Goal: Task Accomplishment & Management: Manage account settings

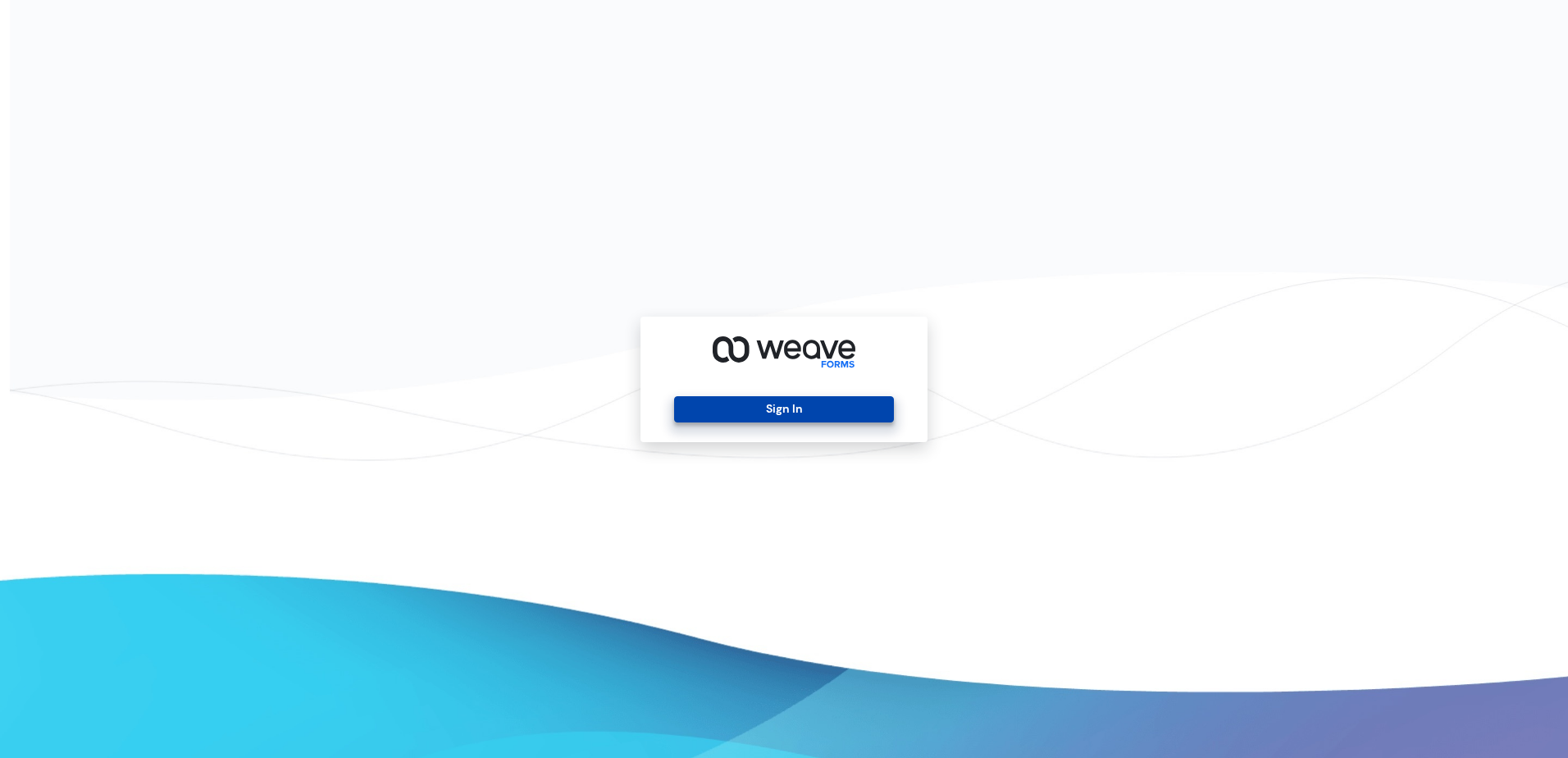
click at [793, 410] on button "Sign In" at bounding box center [783, 409] width 219 height 27
